Goal: Information Seeking & Learning: Check status

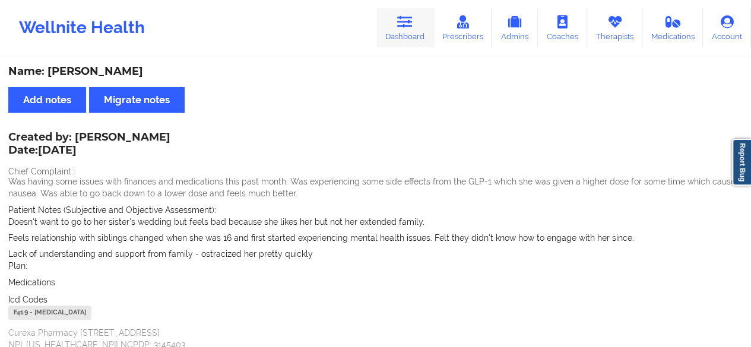
click at [413, 23] on icon at bounding box center [404, 21] width 15 height 13
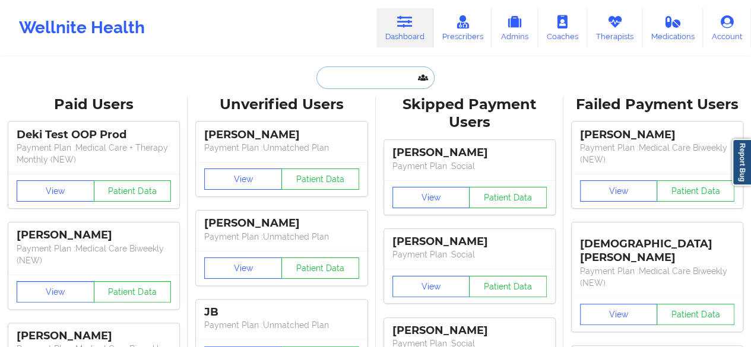
click at [355, 85] on input "text" at bounding box center [376, 78] width 118 height 23
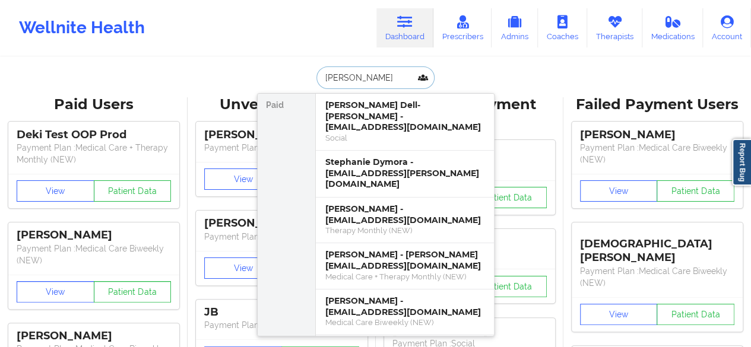
type input "[PERSON_NAME]"
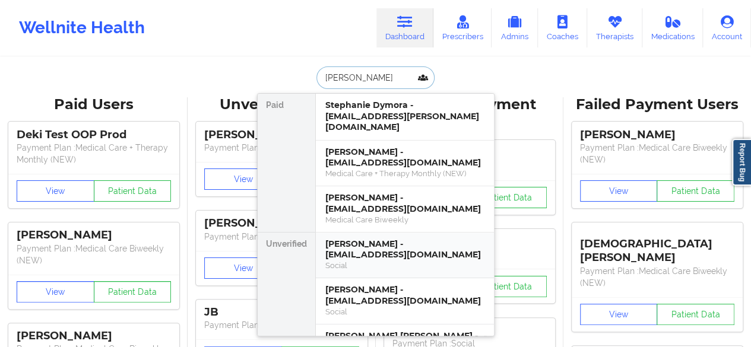
click at [371, 261] on div "Social" at bounding box center [404, 266] width 159 height 10
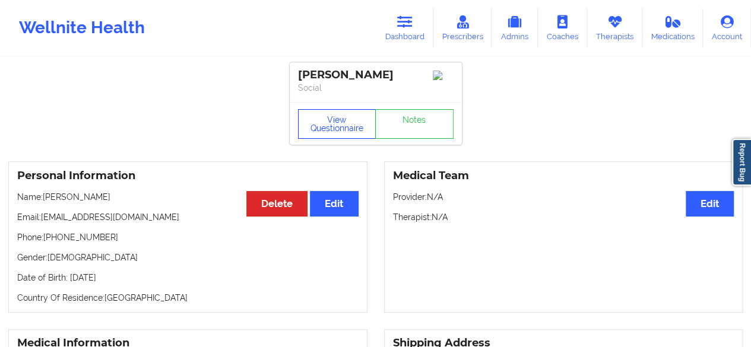
click at [330, 121] on button "View Questionnaire" at bounding box center [337, 124] width 78 height 30
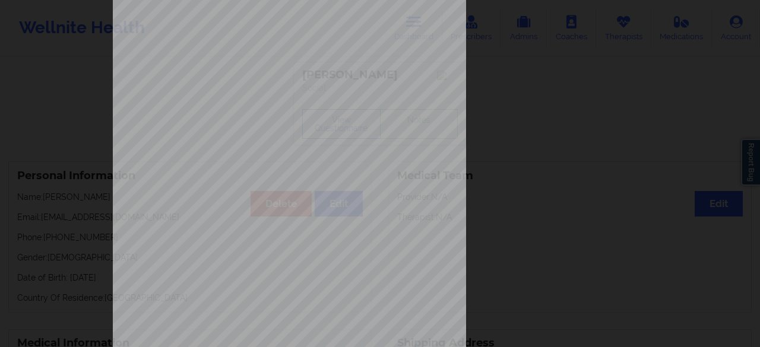
scroll to position [219, 0]
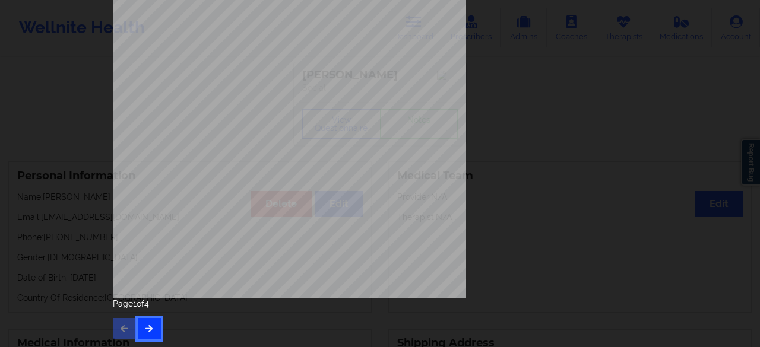
click at [146, 326] on icon "button" at bounding box center [149, 328] width 10 height 7
click at [152, 323] on button "button" at bounding box center [149, 328] width 23 height 21
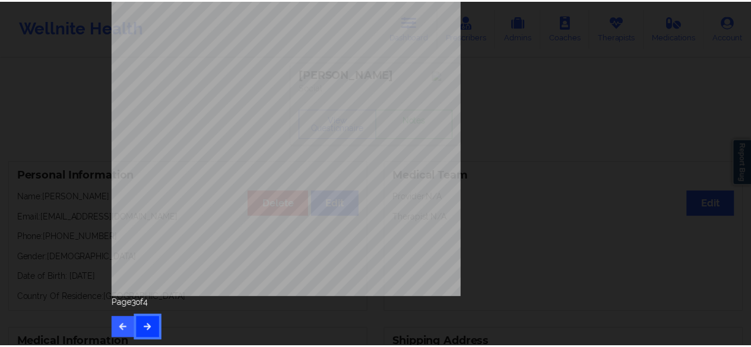
scroll to position [0, 0]
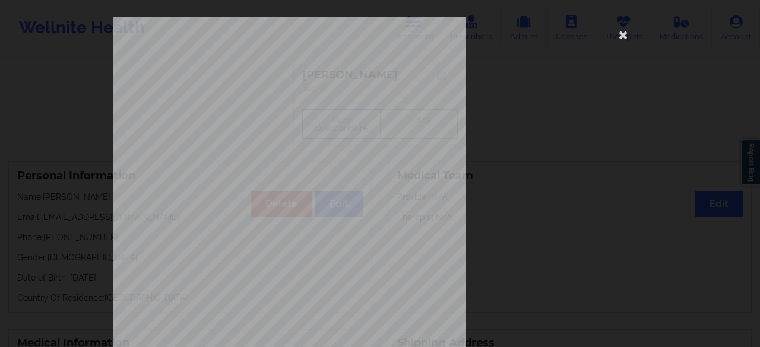
click at [594, 159] on div "commercial Insurance Member ID for patient XJBH32944268 Insurance company name …" at bounding box center [380, 267] width 535 height 500
click at [615, 38] on icon at bounding box center [623, 34] width 19 height 19
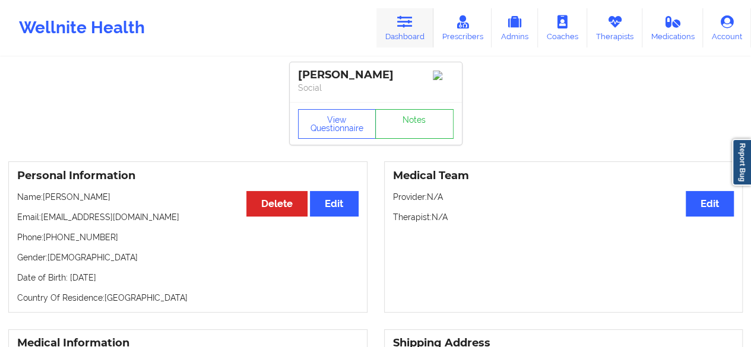
click at [408, 23] on icon at bounding box center [404, 21] width 15 height 13
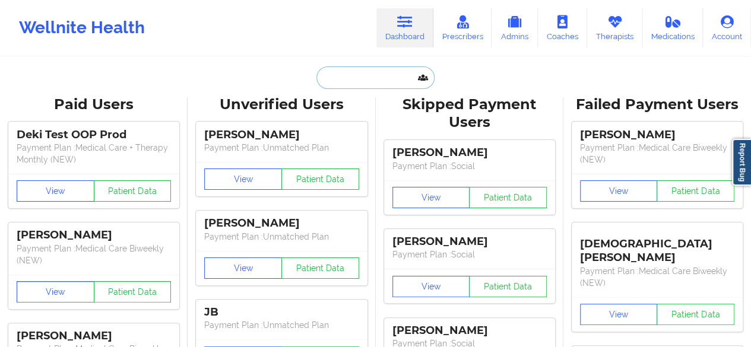
click at [363, 72] on input "text" at bounding box center [376, 78] width 118 height 23
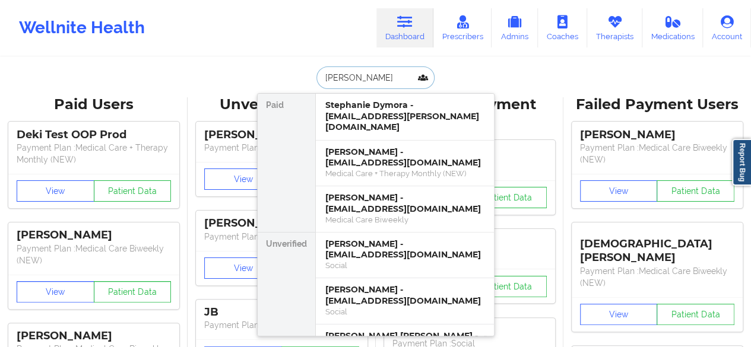
type input "[PERSON_NAME]"
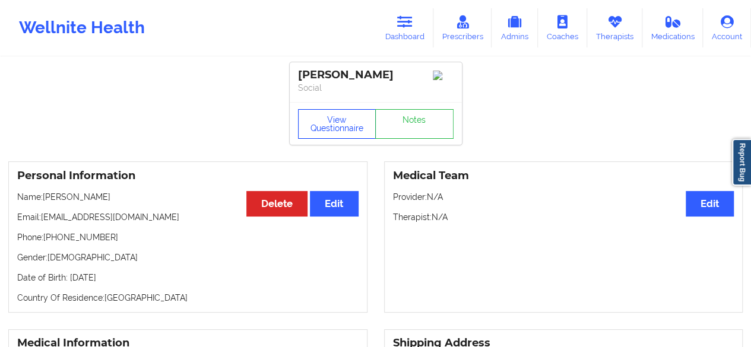
click at [339, 128] on button "View Questionnaire" at bounding box center [337, 124] width 78 height 30
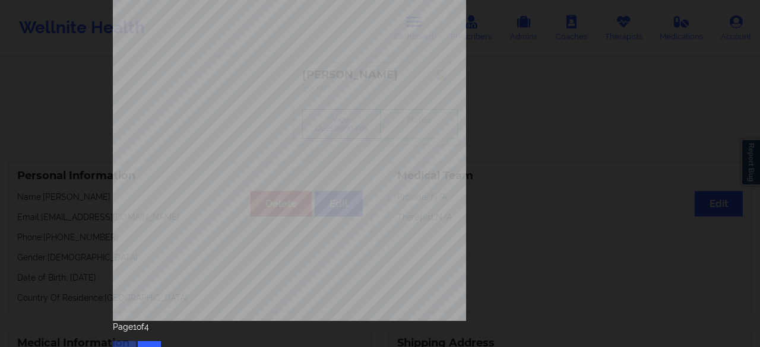
scroll to position [219, 0]
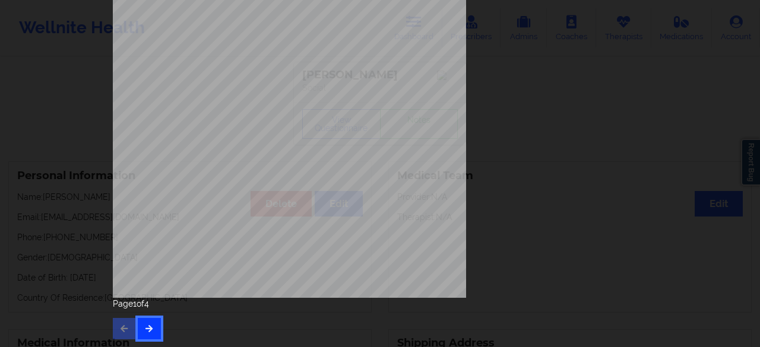
click at [149, 329] on icon "button" at bounding box center [149, 328] width 10 height 7
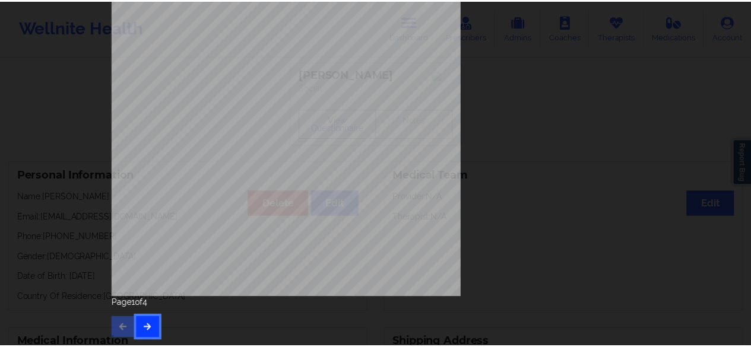
scroll to position [0, 0]
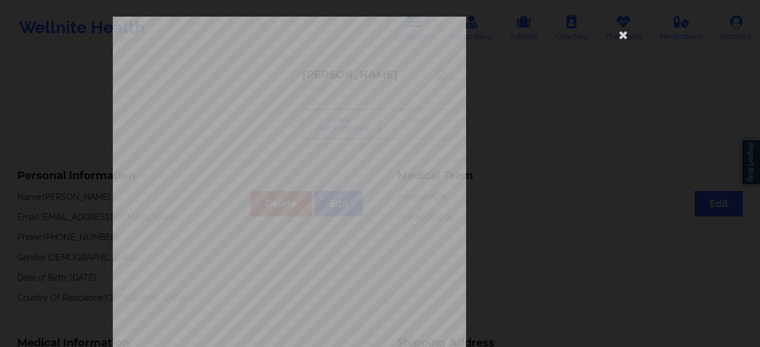
drag, startPoint x: 751, startPoint y: 61, endPoint x: 760, endPoint y: 72, distance: 13.9
click at [751, 72] on div "Feeling nervous, anxious, or on edge Not being able to stop or control worrying…" at bounding box center [380, 173] width 760 height 347
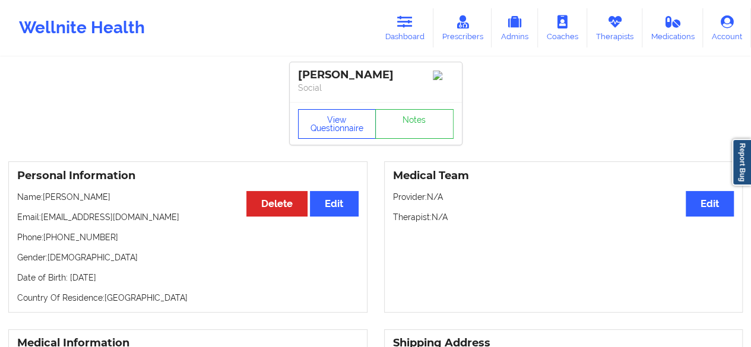
click at [350, 125] on button "View Questionnaire" at bounding box center [337, 124] width 78 height 30
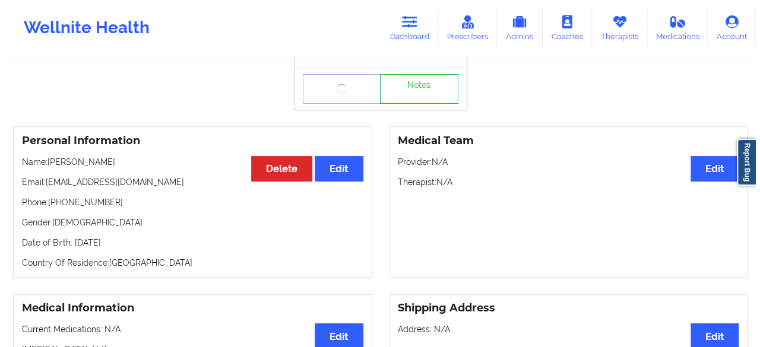
scroll to position [37, 0]
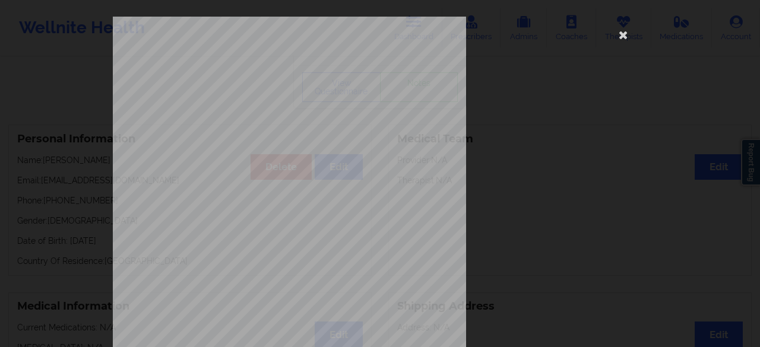
drag, startPoint x: 759, startPoint y: 80, endPoint x: 755, endPoint y: 198, distance: 117.7
click at [751, 198] on html "Wellnite Health Dashboard Prescribers Admins Coaches Therapists Medications Acc…" at bounding box center [380, 136] width 760 height 347
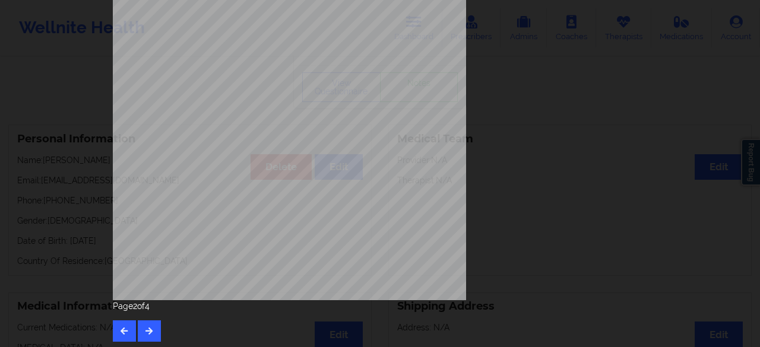
scroll to position [219, 0]
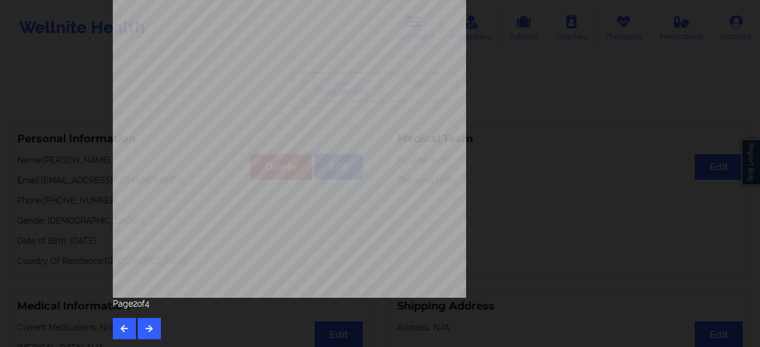
click at [159, 328] on div "Page 2 of 4" at bounding box center [380, 319] width 535 height 42
click at [148, 326] on icon "button" at bounding box center [149, 328] width 10 height 7
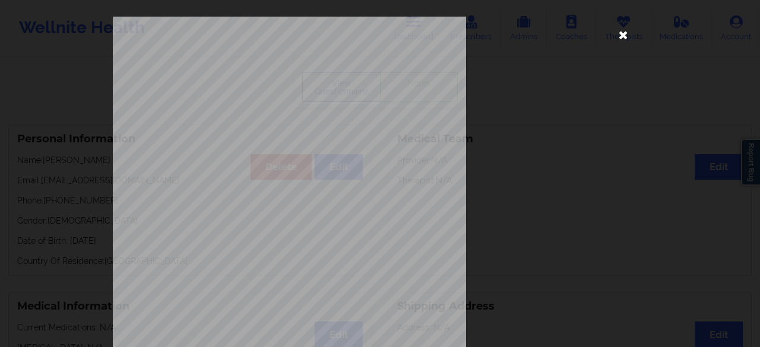
click at [624, 39] on icon at bounding box center [623, 34] width 19 height 19
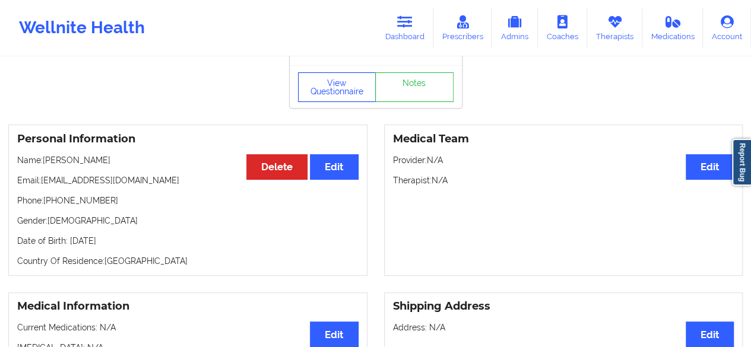
click at [337, 89] on button "View Questionnaire" at bounding box center [337, 87] width 78 height 30
